Goal: Information Seeking & Learning: Learn about a topic

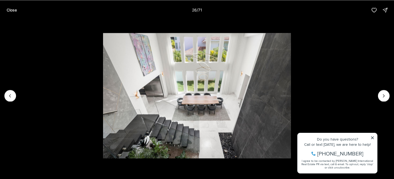
click at [291, 47] on img "26 of 71" at bounding box center [197, 95] width 188 height 125
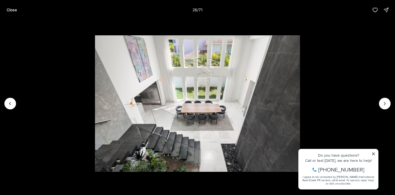
click at [300, 155] on img "26 of 71" at bounding box center [197, 103] width 205 height 137
click at [300, 154] on img "26 of 71" at bounding box center [197, 103] width 205 height 137
click at [385, 100] on button "Next slide" at bounding box center [385, 104] width 12 height 12
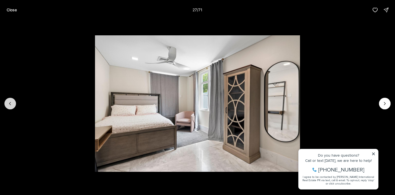
click at [12, 109] on button "Previous slide" at bounding box center [10, 104] width 12 height 12
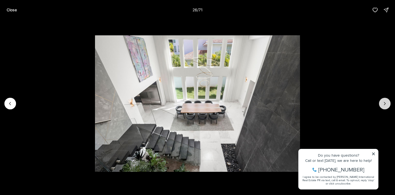
click at [383, 100] on button "Next slide" at bounding box center [385, 104] width 12 height 12
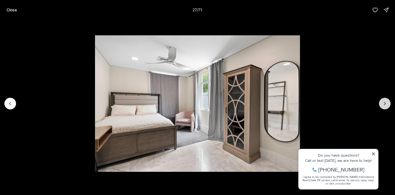
click at [383, 100] on button "Next slide" at bounding box center [385, 104] width 12 height 12
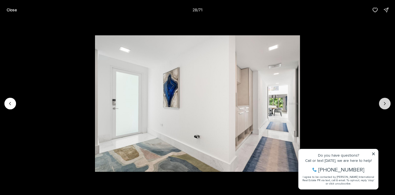
click at [383, 100] on button "Next slide" at bounding box center [385, 104] width 12 height 12
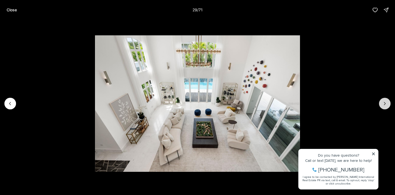
click at [383, 100] on button "Next slide" at bounding box center [385, 104] width 12 height 12
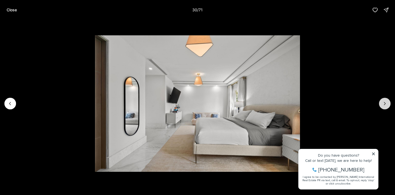
click at [383, 100] on button "Next slide" at bounding box center [385, 104] width 12 height 12
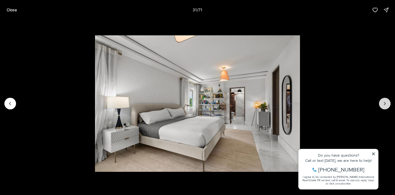
click at [384, 99] on button "Next slide" at bounding box center [385, 104] width 12 height 12
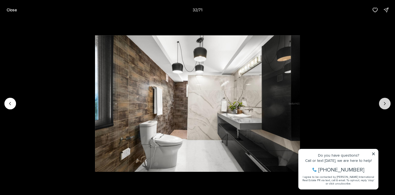
click at [384, 99] on button "Next slide" at bounding box center [385, 104] width 12 height 12
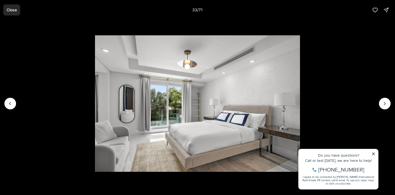
click at [9, 11] on p "Close" at bounding box center [12, 10] width 10 height 4
